Goal: Navigation & Orientation: Find specific page/section

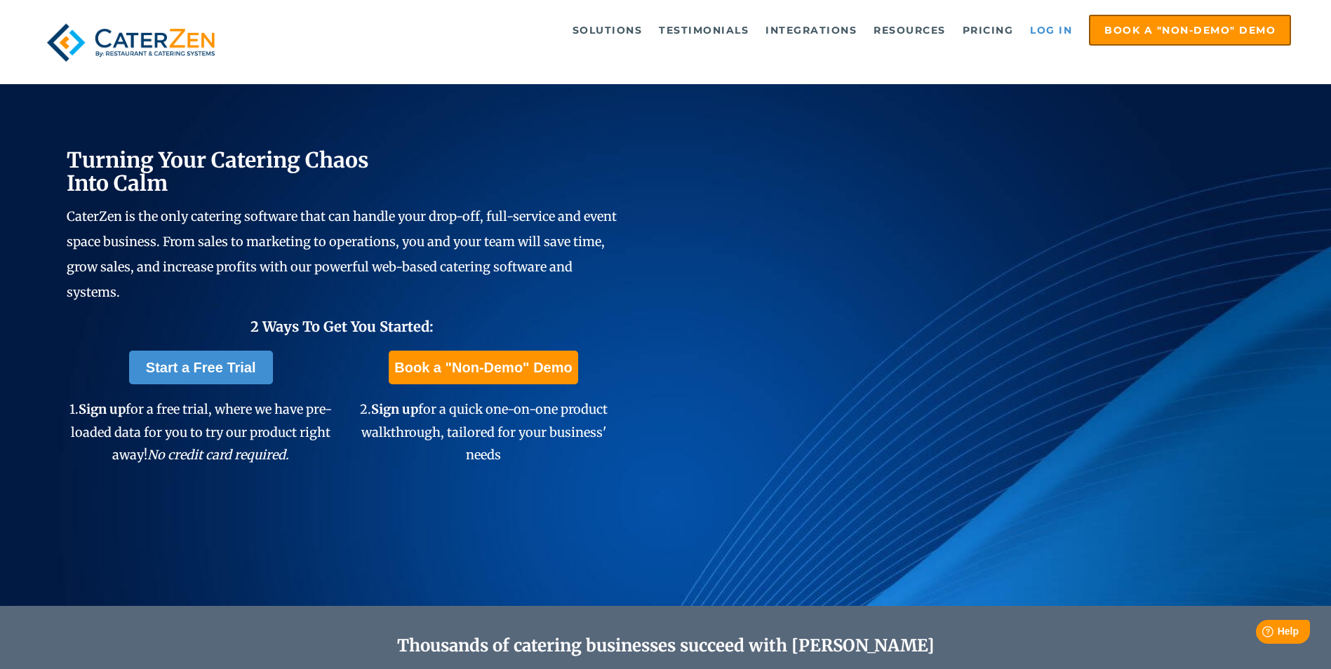
click at [1047, 27] on link "Log in" at bounding box center [1051, 30] width 56 height 28
click at [1048, 25] on link "Log in" at bounding box center [1051, 30] width 56 height 28
click at [1049, 33] on link "Log in" at bounding box center [1051, 30] width 56 height 28
click at [1045, 25] on link "Log in" at bounding box center [1051, 30] width 56 height 28
